Goal: Navigation & Orientation: Find specific page/section

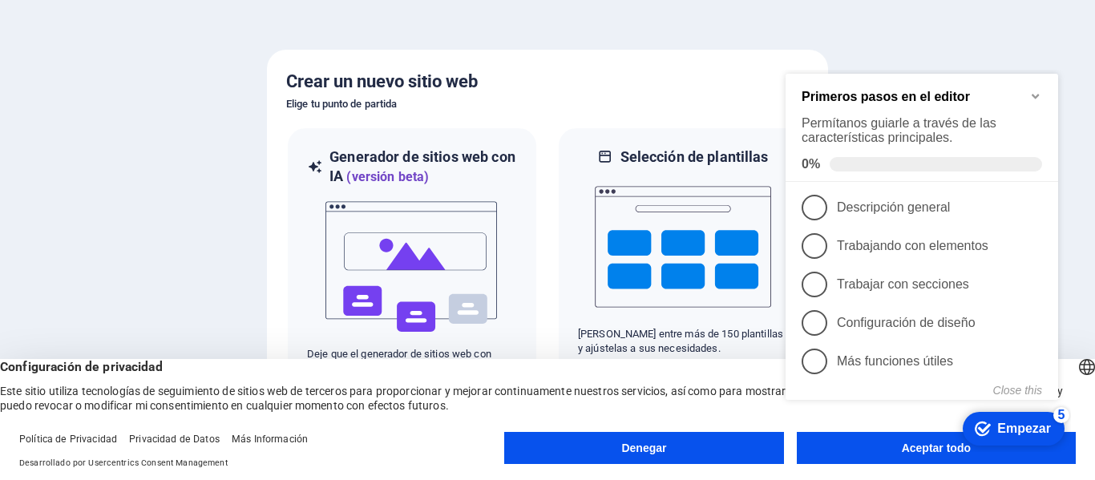
click at [855, 455] on appcues-checklist "Lista de verificación de ayuda contextual presente en la pantalla" at bounding box center [925, 263] width 292 height 387
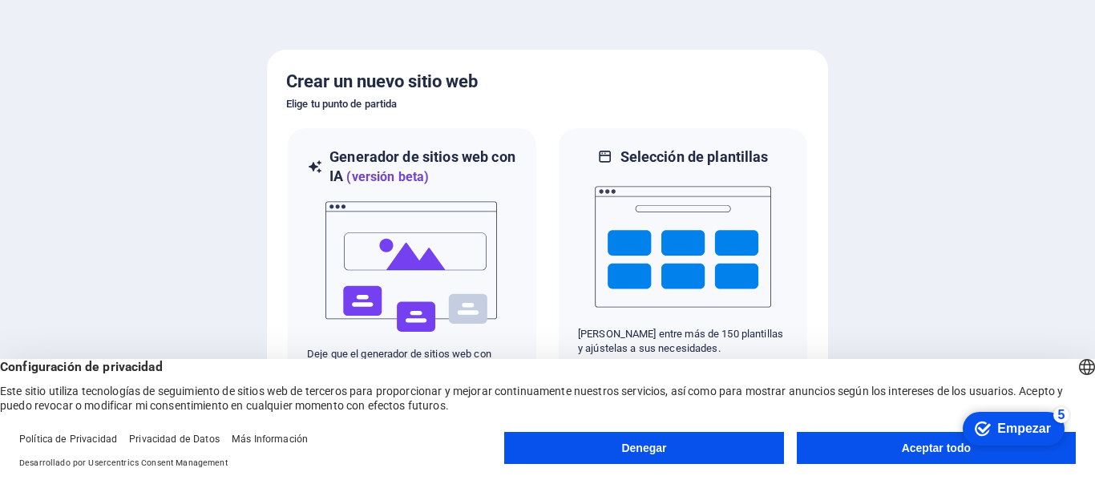
click at [873, 454] on button "Aceptar todo" at bounding box center [936, 448] width 279 height 32
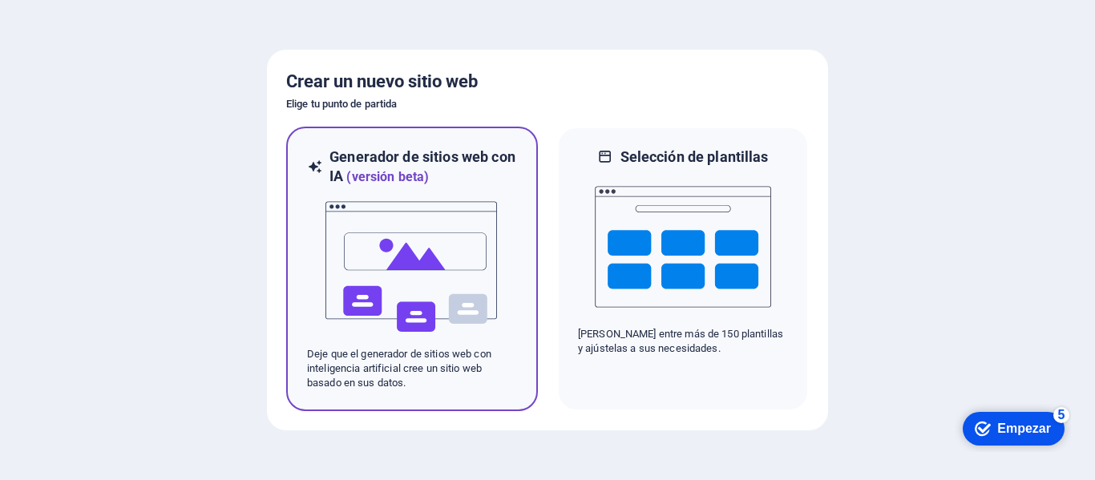
click at [456, 269] on img at bounding box center [412, 267] width 176 height 160
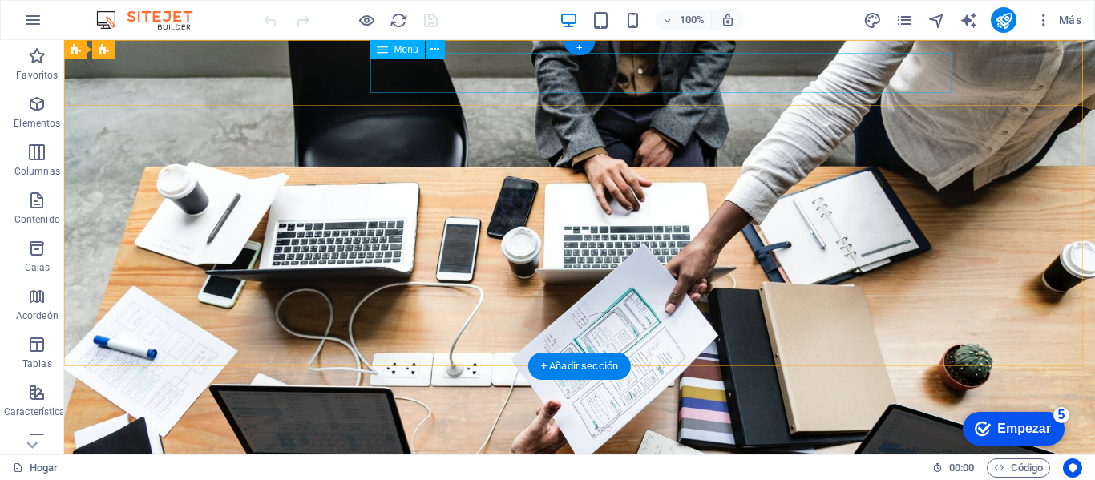
click at [483, 464] on nav "Inicio Acerca Valores Servicios Contacto" at bounding box center [579, 484] width 757 height 40
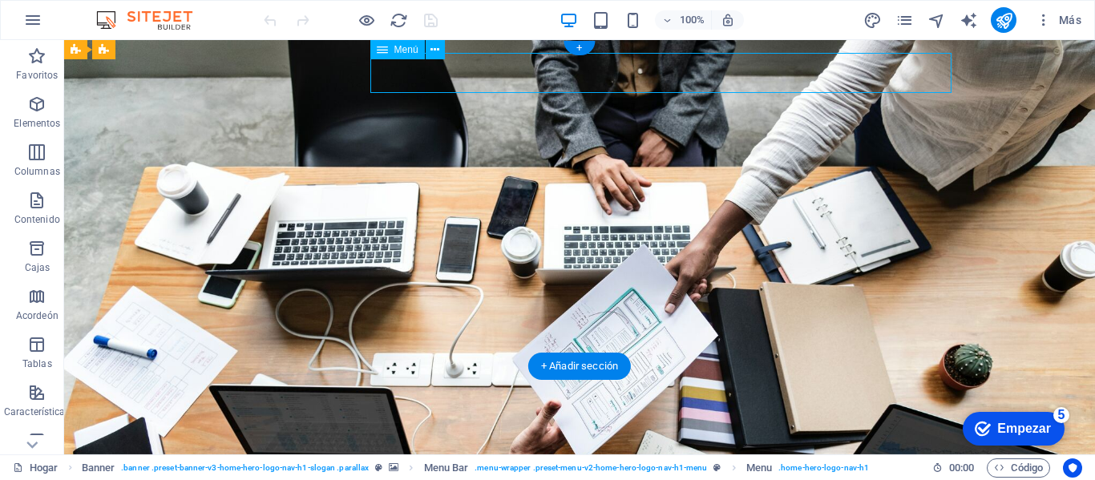
click at [483, 464] on nav "Inicio Acerca Valores Servicios Contacto" at bounding box center [579, 484] width 757 height 40
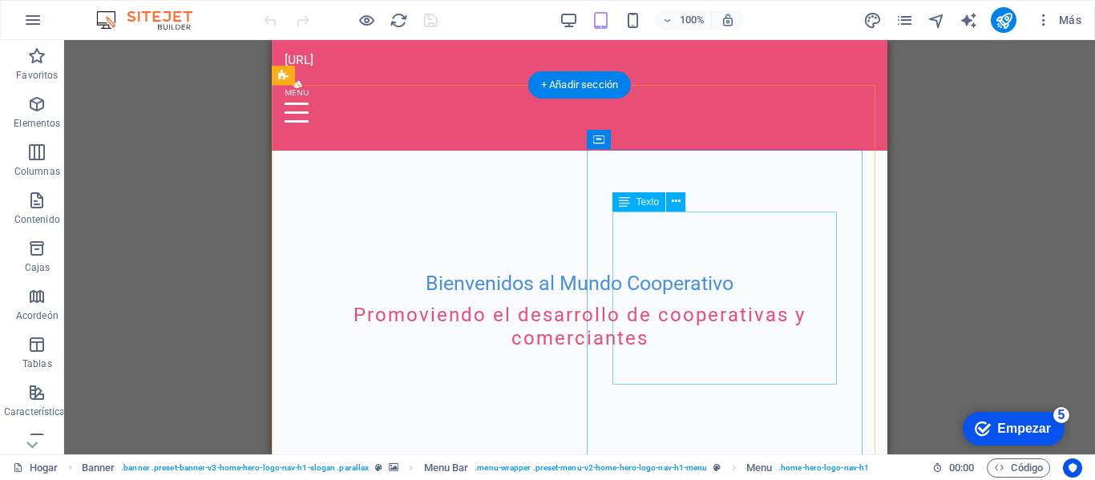
scroll to position [305, 0]
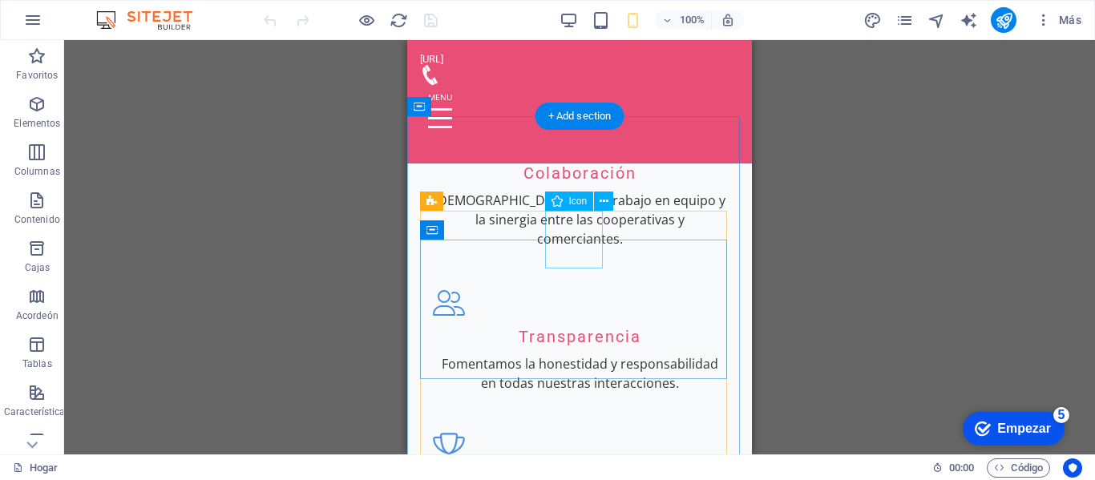
scroll to position [1376, 0]
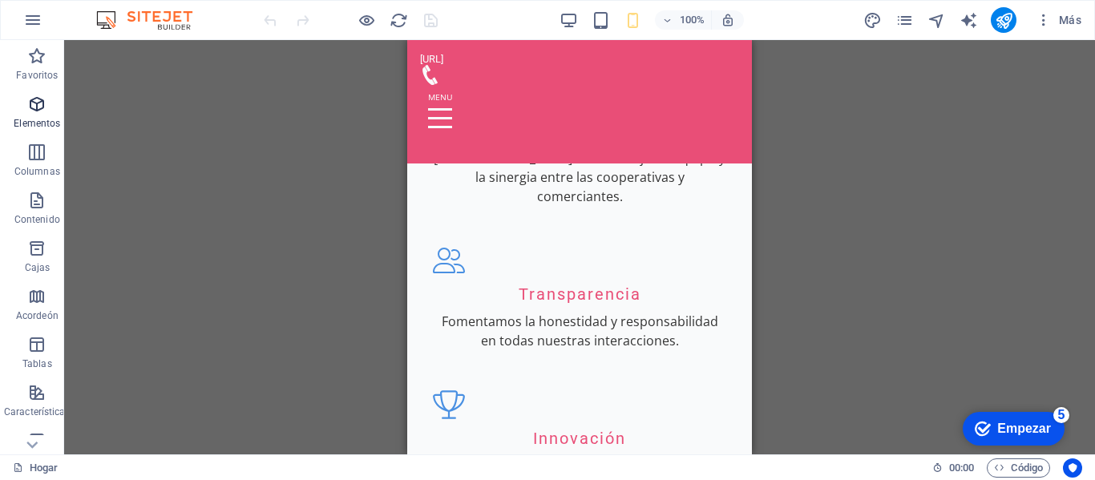
click at [41, 110] on icon "button" at bounding box center [36, 104] width 19 height 19
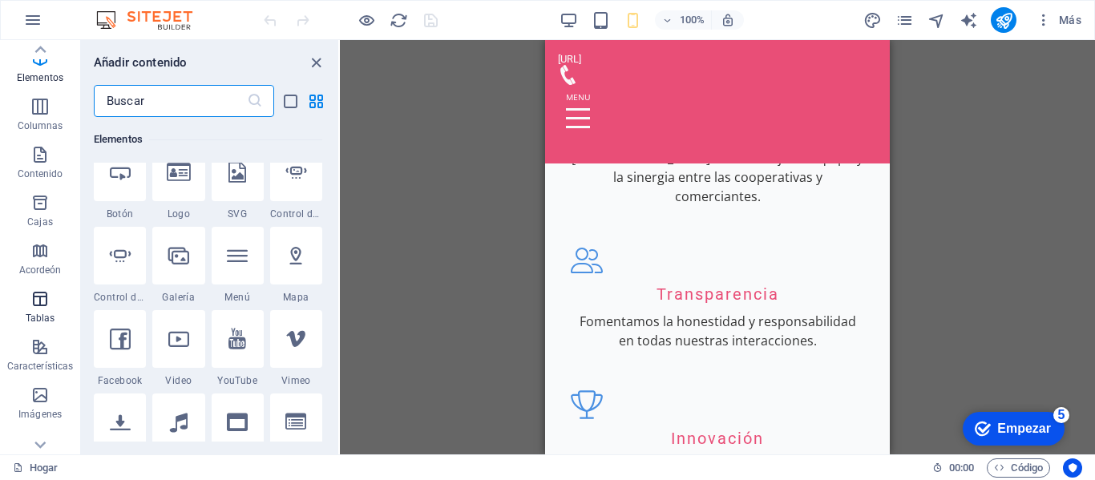
scroll to position [0, 0]
click at [41, 62] on icon "button" at bounding box center [39, 56] width 19 height 19
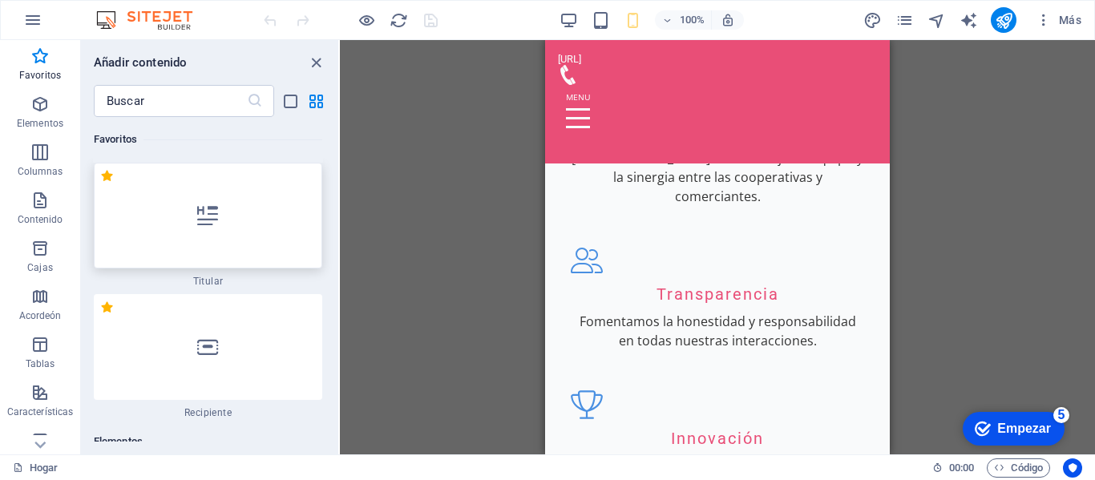
click at [222, 228] on div at bounding box center [208, 216] width 229 height 106
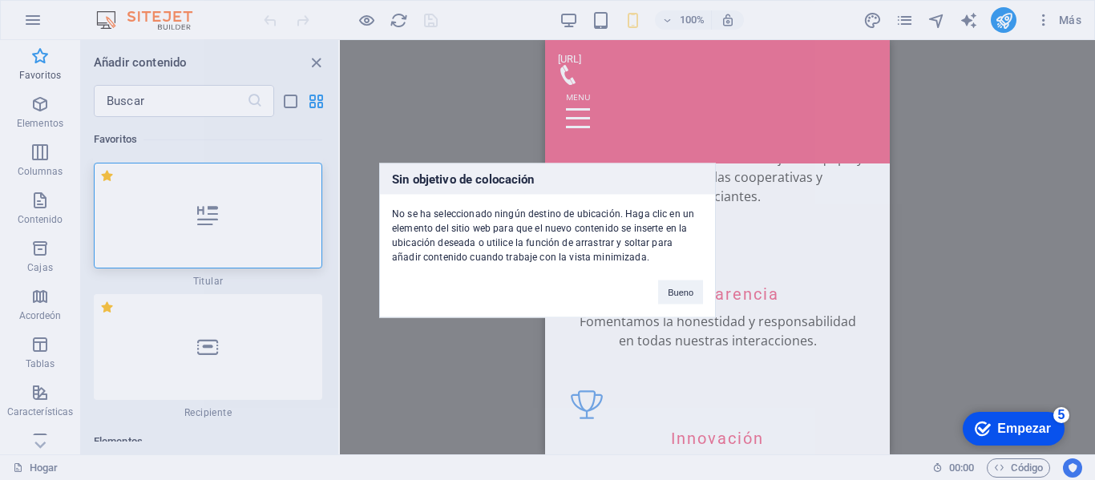
click at [199, 123] on div "Sin objetivo de colocación No se ha seleccionado ningún destino de ubicación. H…" at bounding box center [547, 240] width 1095 height 480
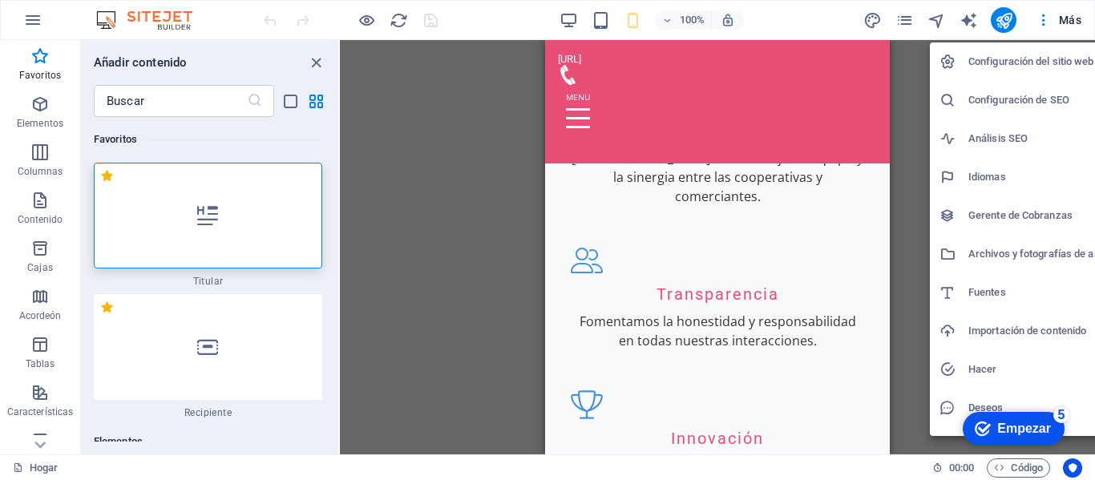
drag, startPoint x: 1074, startPoint y: 21, endPoint x: 1063, endPoint y: 45, distance: 26.5
click at [1063, 45] on div "Configuración del sitio web Configuración de SEO Análisis SEO Idiomas Gerente d…" at bounding box center [547, 245] width 1095 height 471
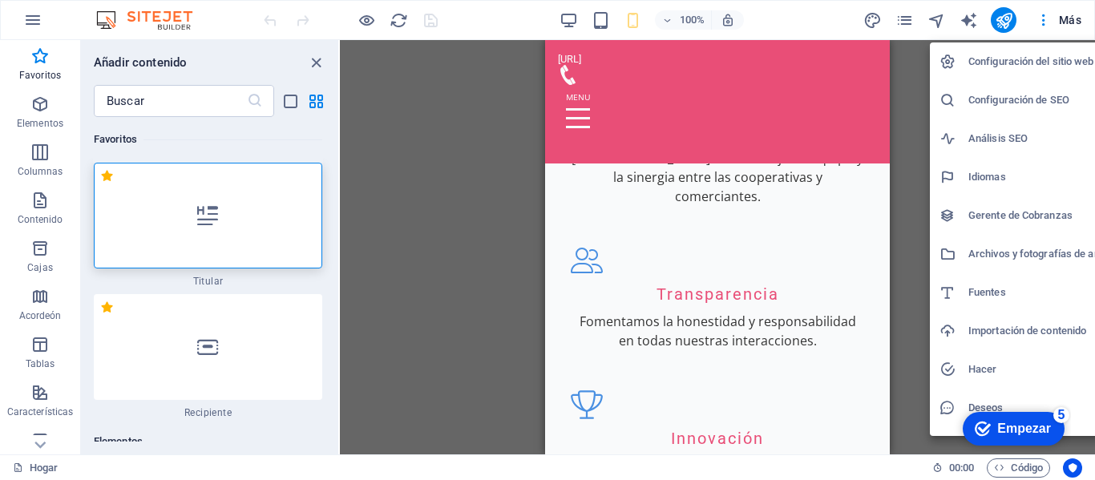
click at [364, 20] on div at bounding box center [547, 240] width 1095 height 480
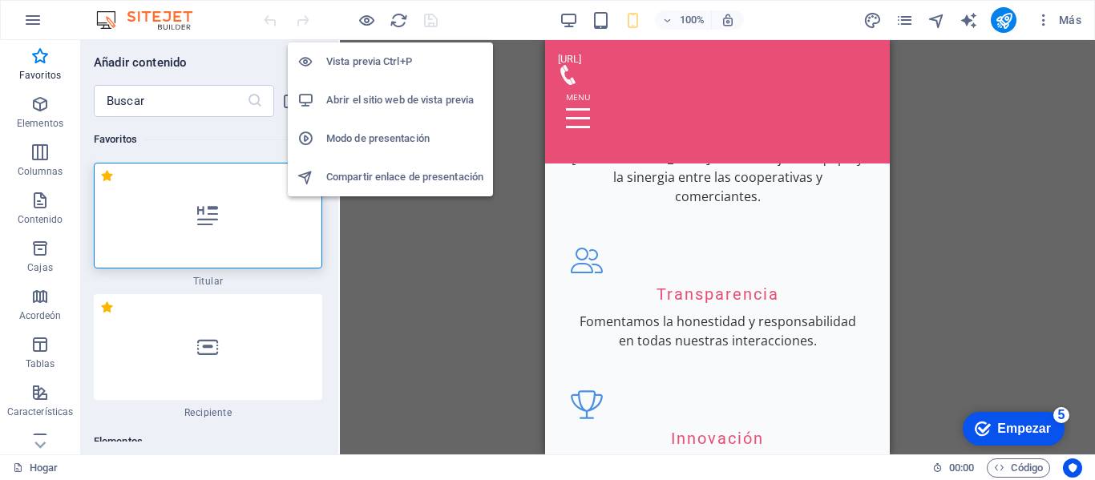
click at [388, 97] on font "Abrir el sitio web de vista previa" at bounding box center [400, 100] width 148 height 12
